Goal: Task Accomplishment & Management: Use online tool/utility

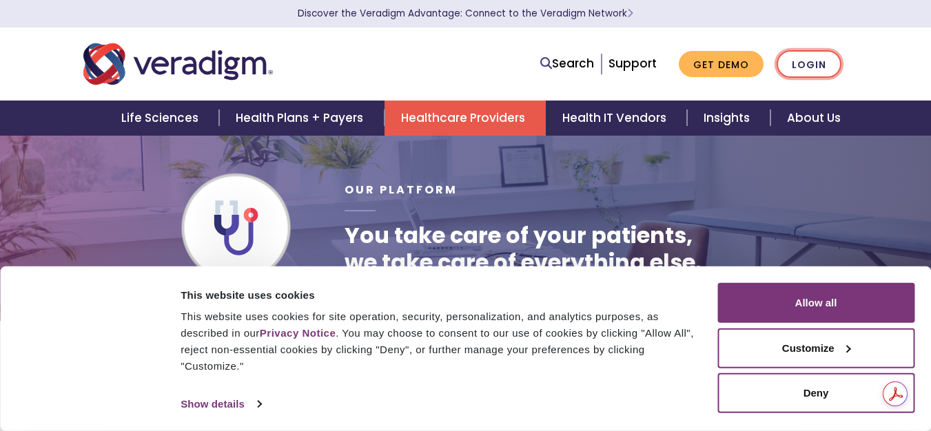
click at [805, 63] on link "Login" at bounding box center [809, 64] width 65 height 28
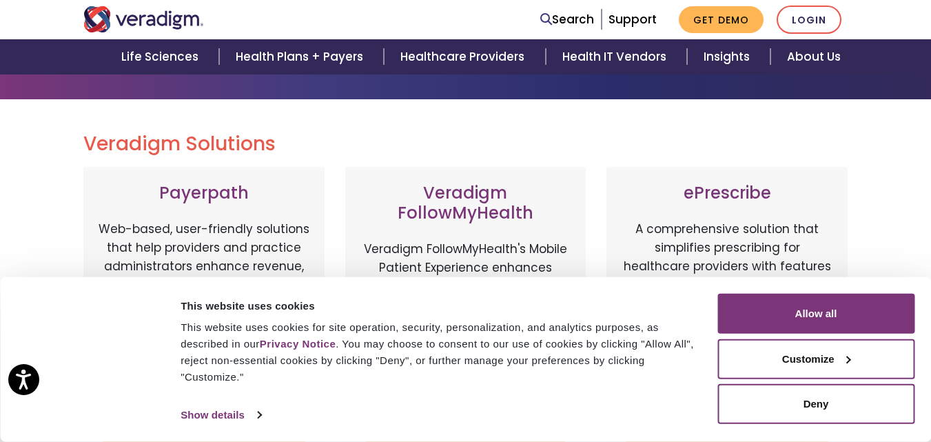
scroll to position [121, 0]
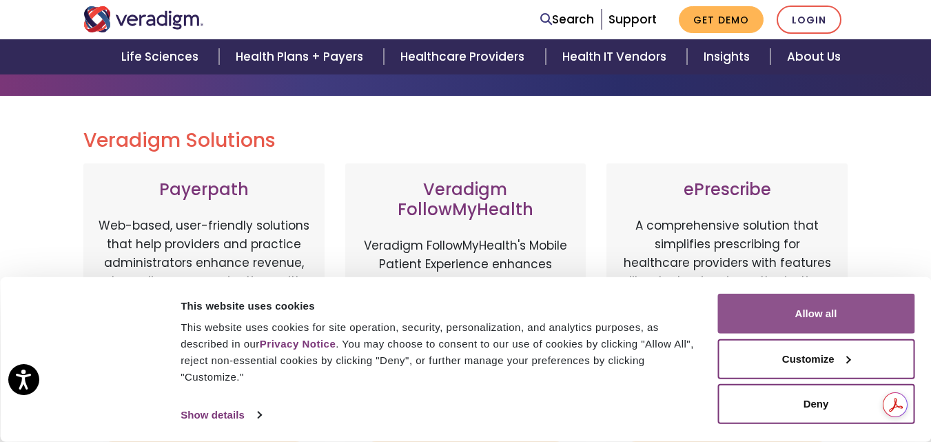
click at [815, 307] on button "Allow all" at bounding box center [815, 314] width 197 height 40
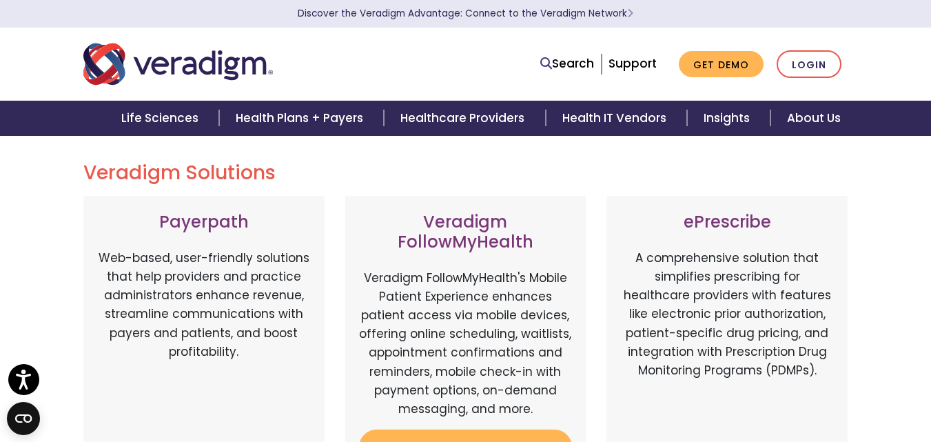
scroll to position [17, 0]
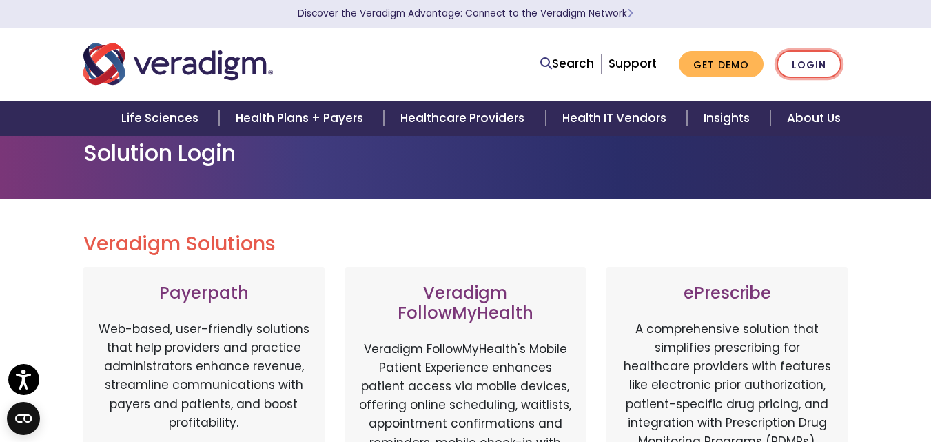
click at [808, 61] on link "Login" at bounding box center [809, 64] width 65 height 28
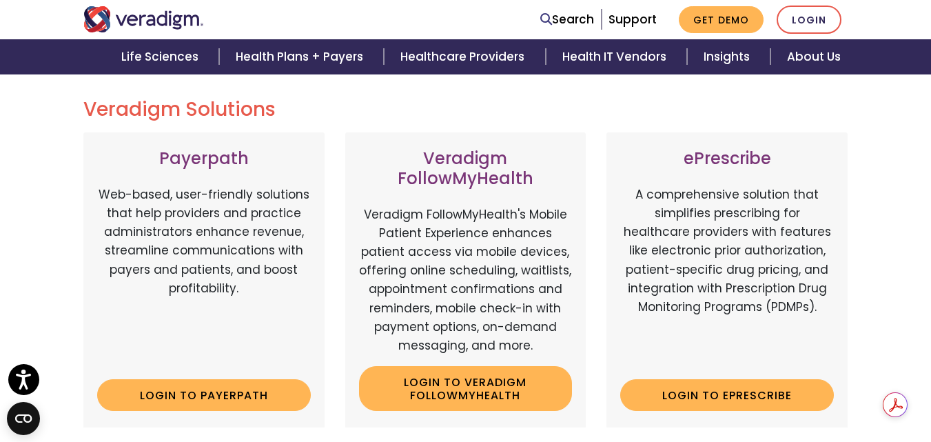
scroll to position [155, 0]
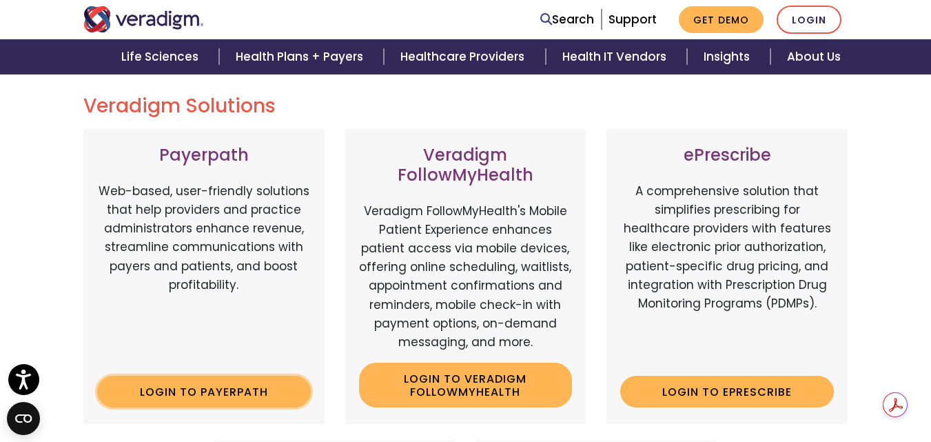
click at [192, 387] on link "Login to Payerpath" at bounding box center [204, 392] width 214 height 32
